Goal: Task Accomplishment & Management: Manage account settings

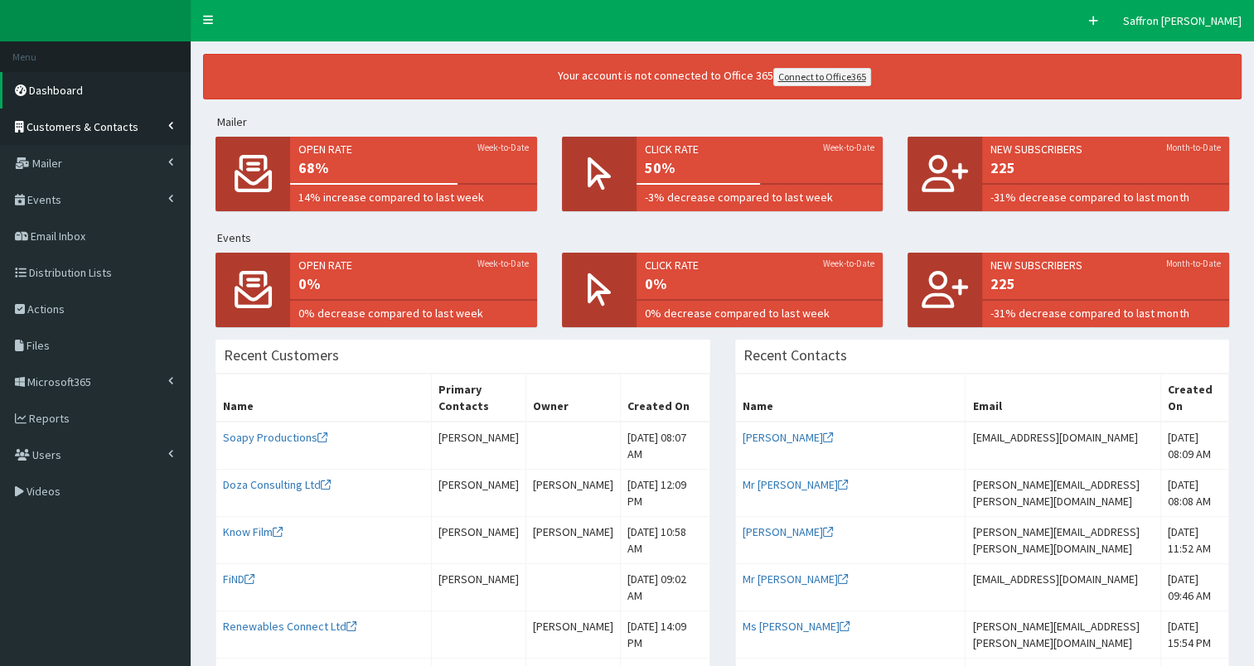
click at [128, 128] on span "Customers & Contacts" at bounding box center [83, 126] width 112 height 15
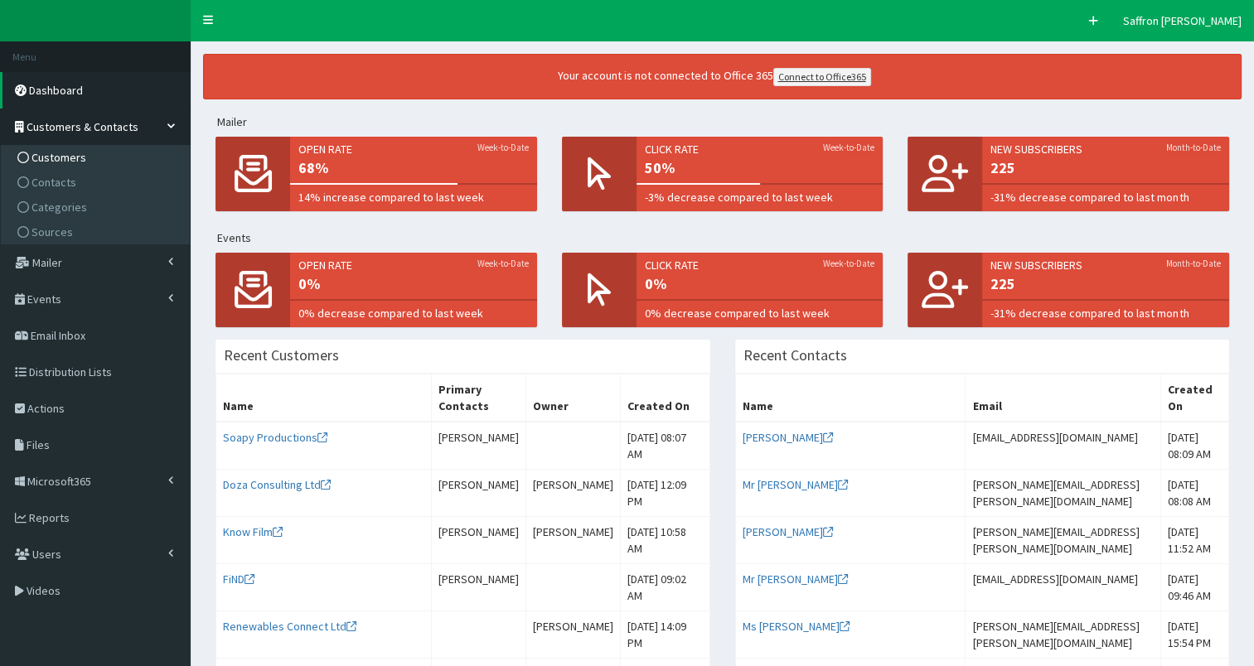
click at [73, 151] on span "Customers" at bounding box center [58, 157] width 55 height 15
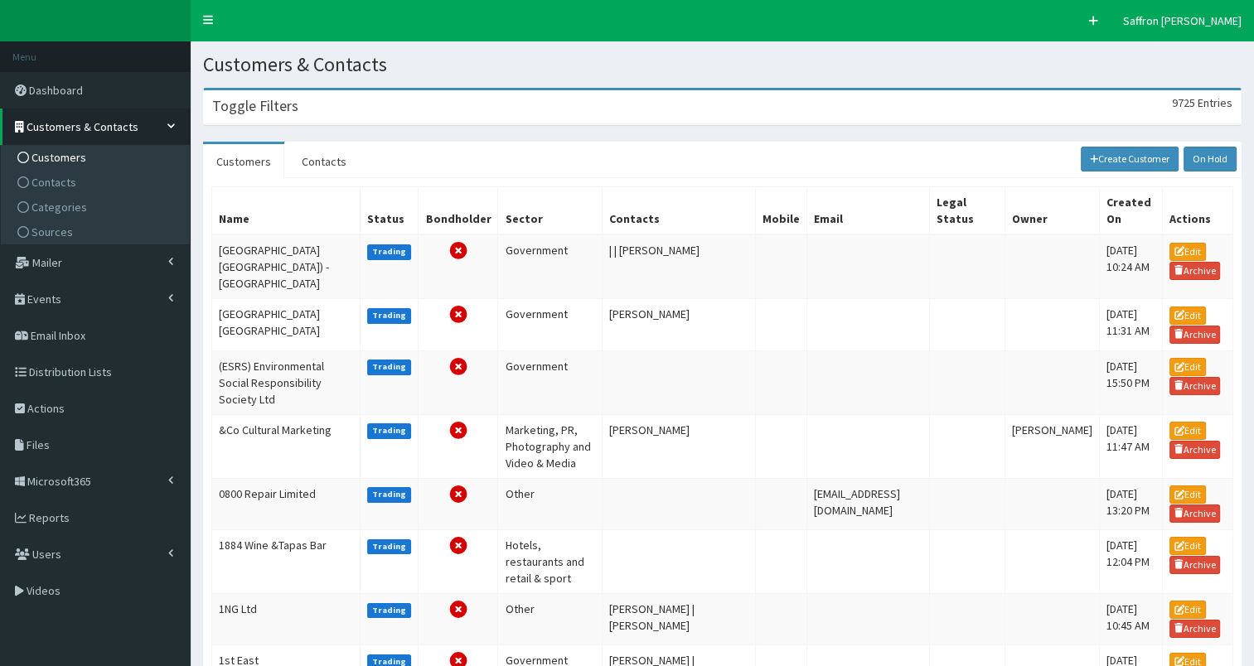
click at [370, 107] on div "Toggle Filters 9725 Entries" at bounding box center [722, 107] width 1037 height 34
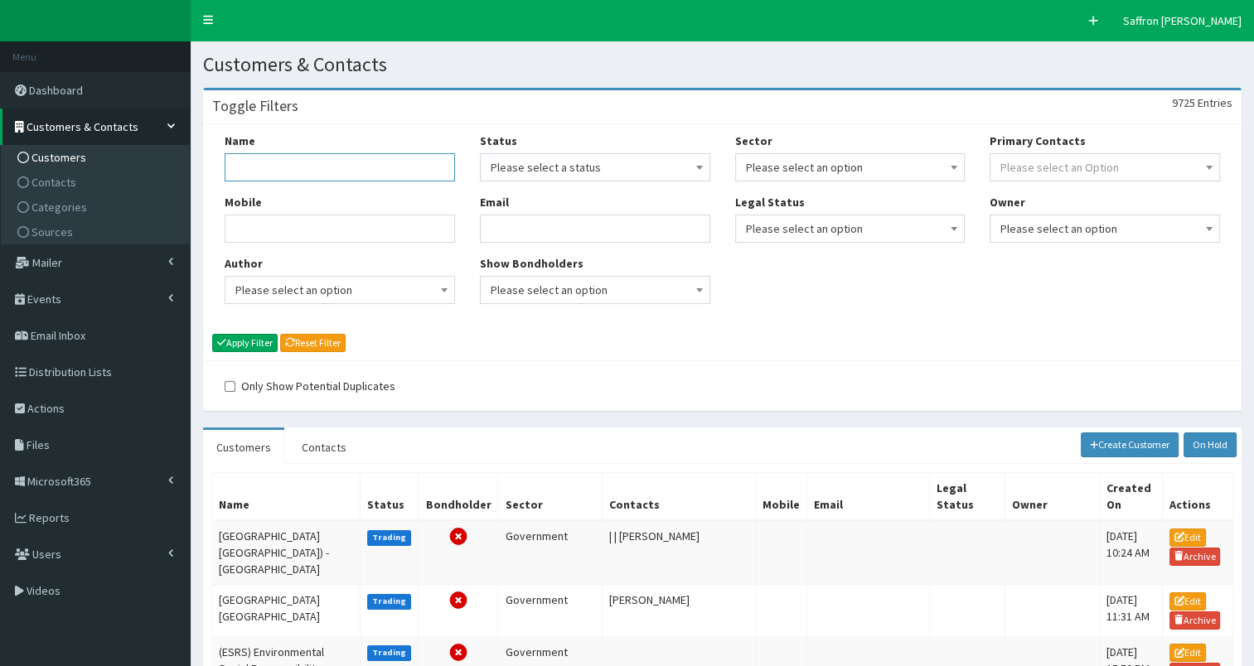
click at [384, 182] on input "Name" at bounding box center [340, 167] width 230 height 28
type input "bluestorm"
click at [212, 334] on button "Apply Filter" at bounding box center [244, 343] width 65 height 18
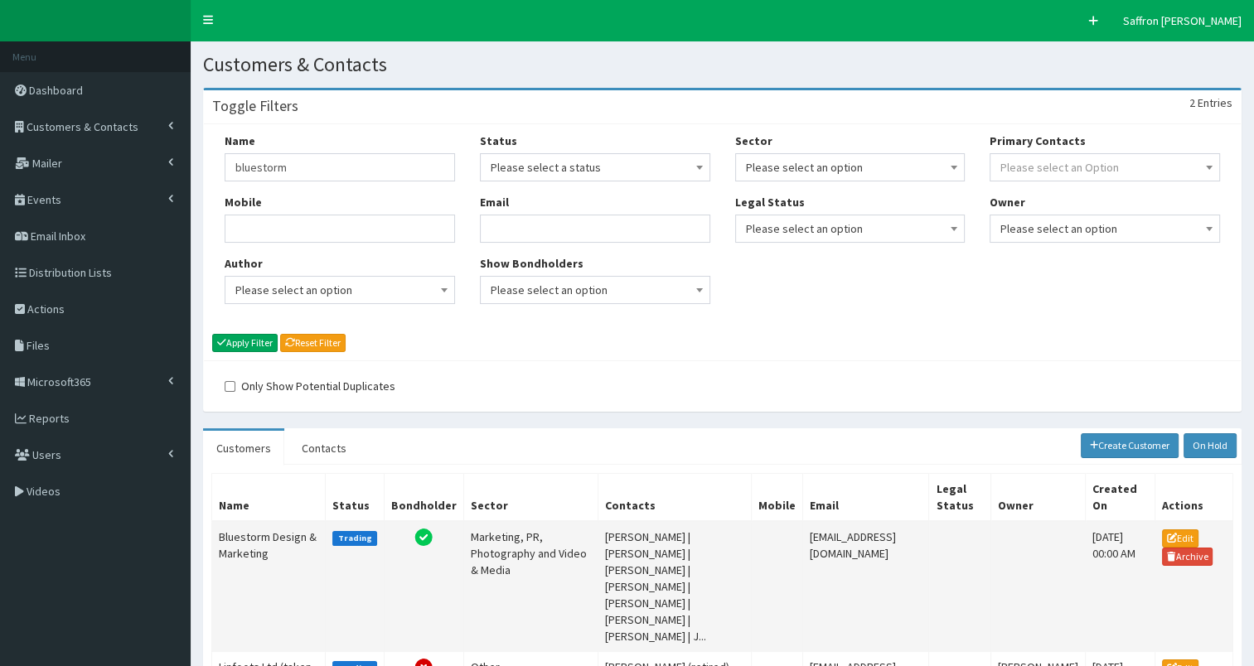
click at [284, 530] on td "Bluestorm Design & Marketing" at bounding box center [269, 586] width 114 height 131
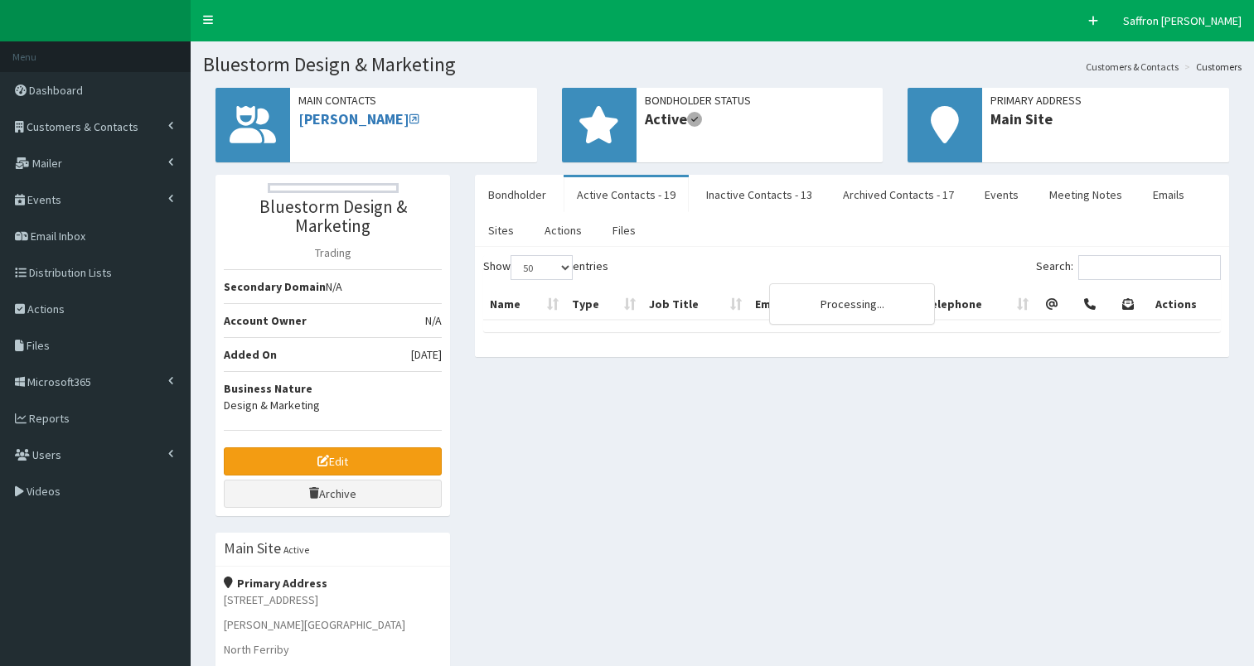
select select "50"
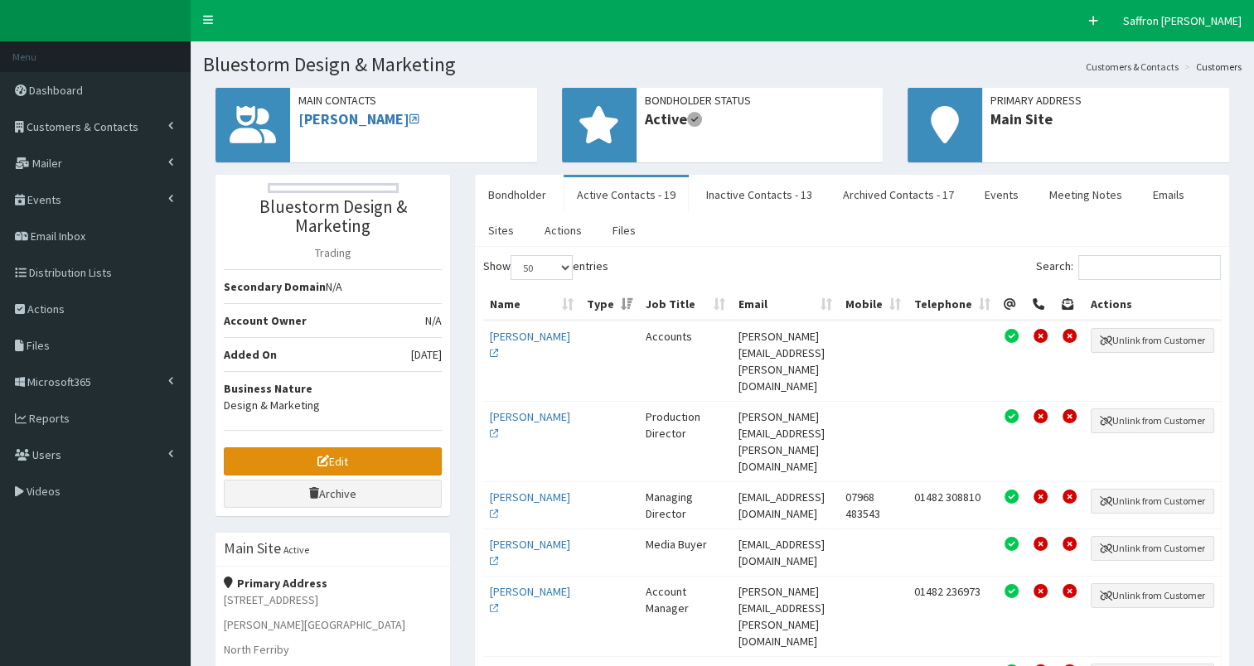
click at [407, 457] on link "Edit" at bounding box center [333, 462] width 218 height 28
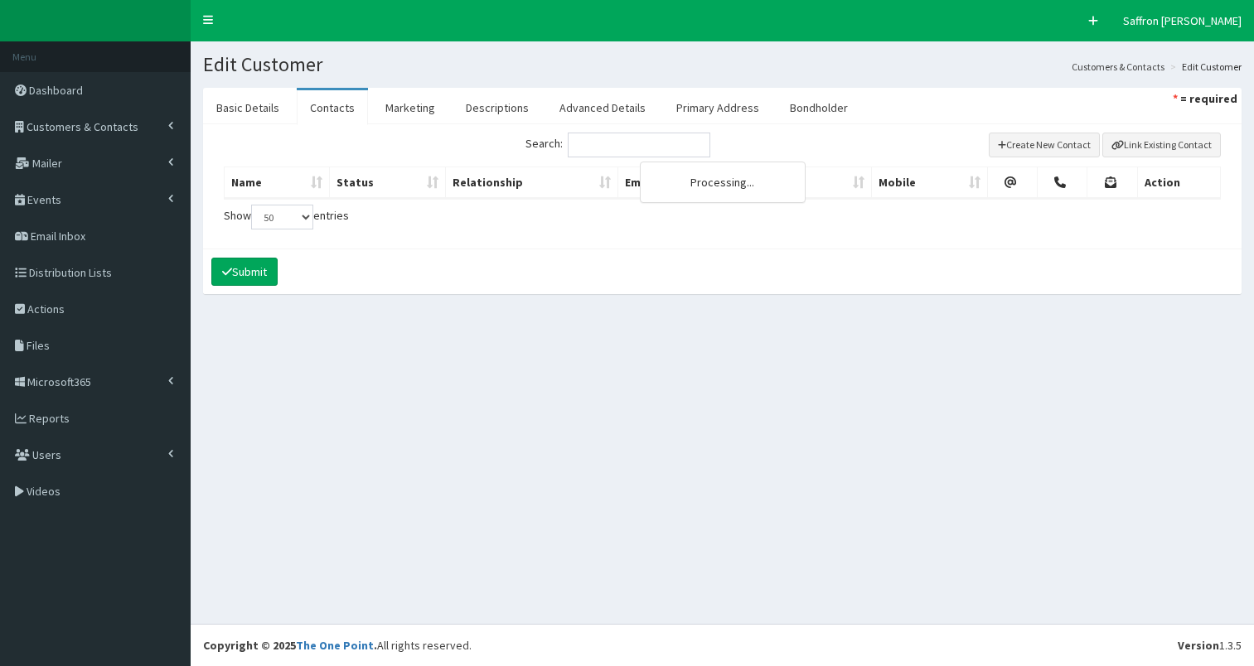
select select "50"
click at [809, 110] on link "Bondholder" at bounding box center [819, 107] width 85 height 35
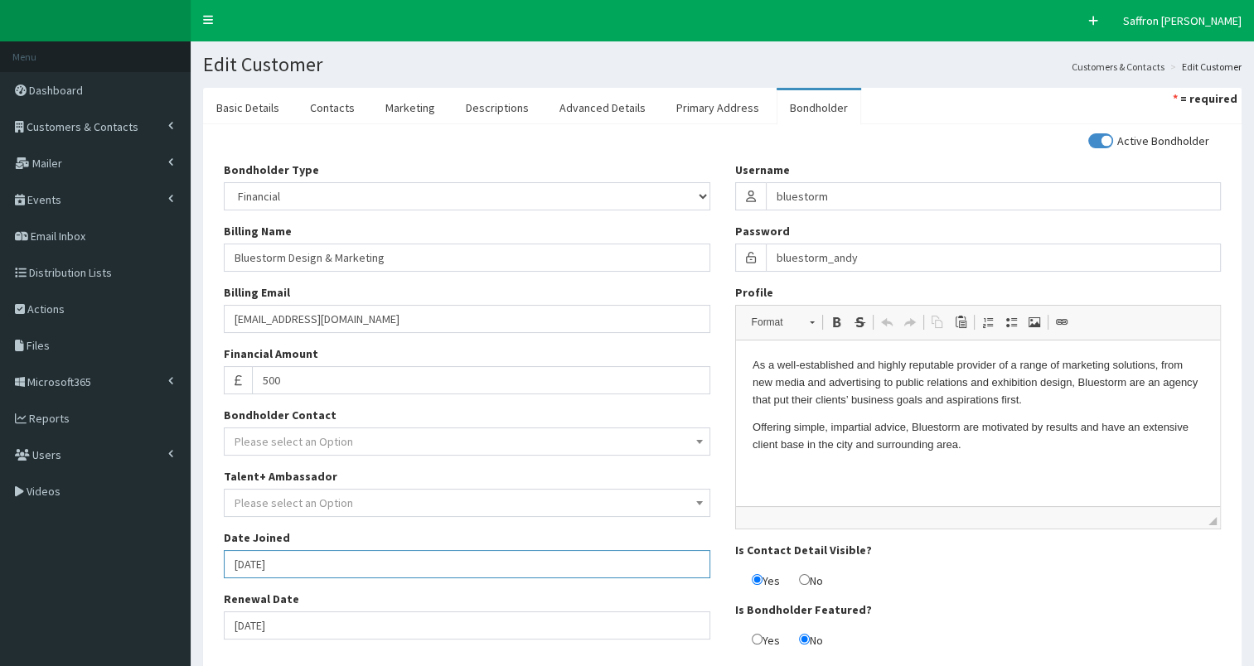
click at [318, 559] on input "[DATE]" at bounding box center [467, 564] width 486 height 28
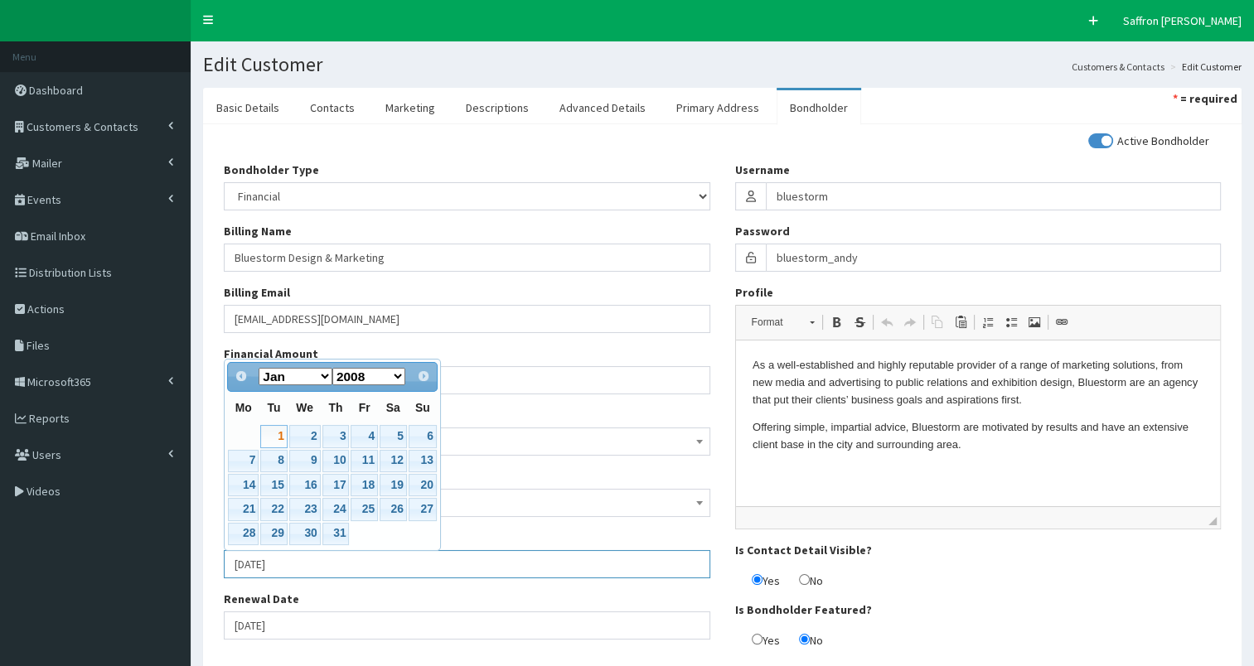
click at [318, 559] on input "[DATE]" at bounding box center [467, 564] width 486 height 28
click at [335, 596] on div "Renewal Date 01-01-2026" at bounding box center [467, 615] width 486 height 49
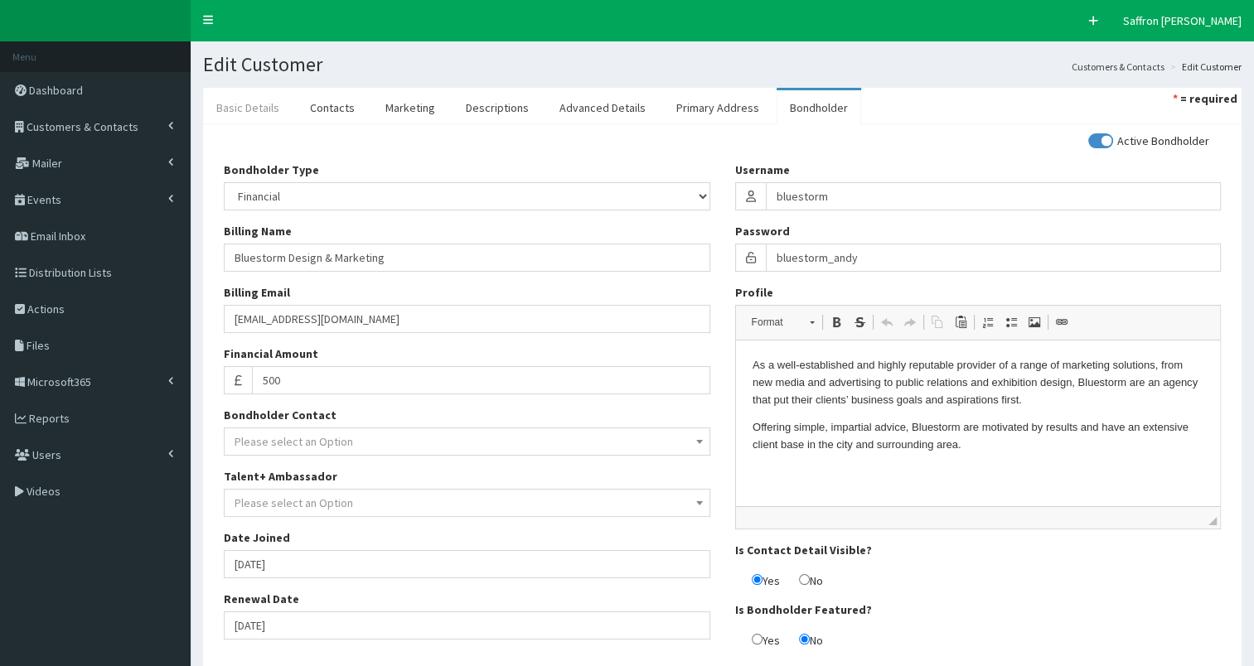
click at [264, 99] on link "Basic Details" at bounding box center [248, 107] width 90 height 35
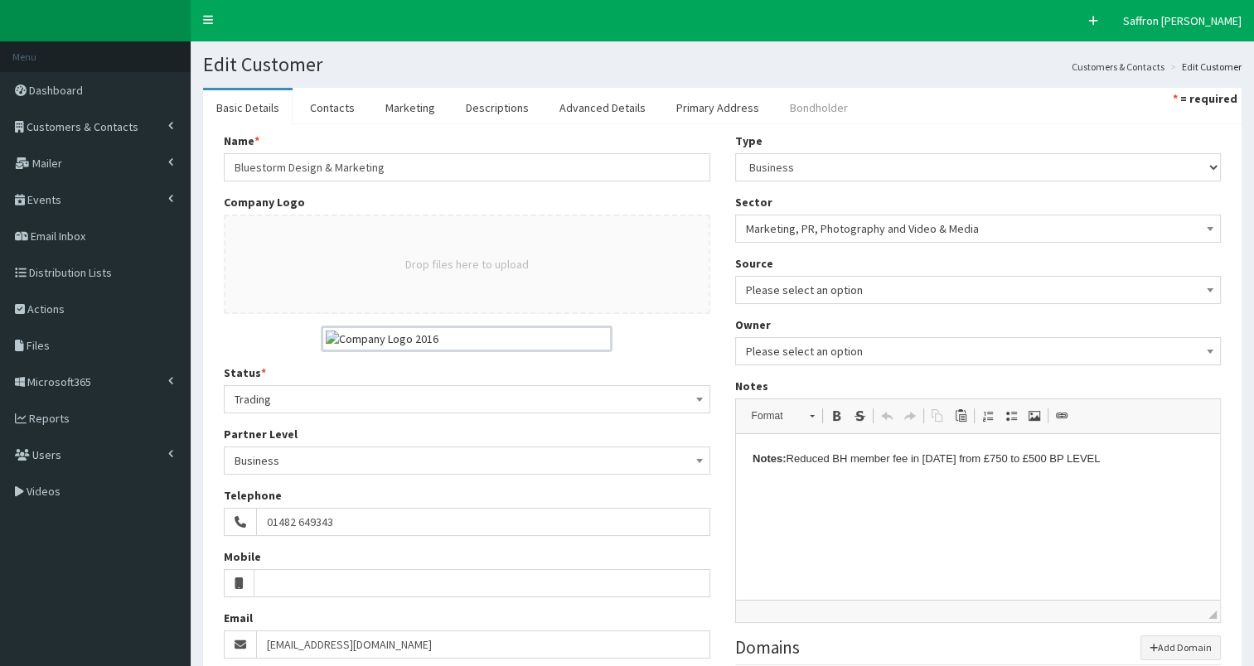
click at [810, 116] on link "Bondholder" at bounding box center [819, 107] width 85 height 35
